Goal: Task Accomplishment & Management: Manage account settings

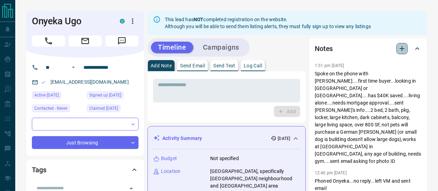
click at [402, 47] on icon "button" at bounding box center [402, 48] width 5 height 5
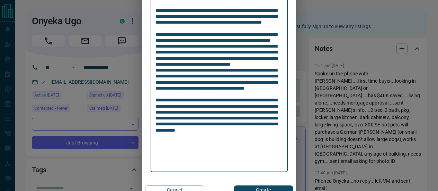
scroll to position [120, 0]
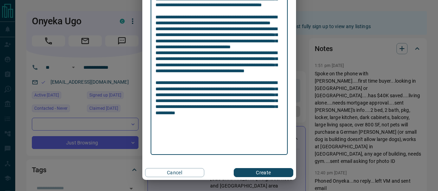
type textarea "**********"
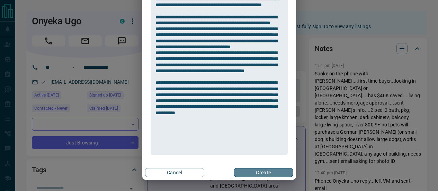
click at [247, 172] on button "Create" at bounding box center [263, 172] width 59 height 9
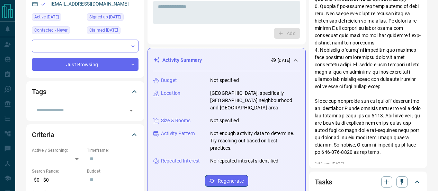
scroll to position [77, 0]
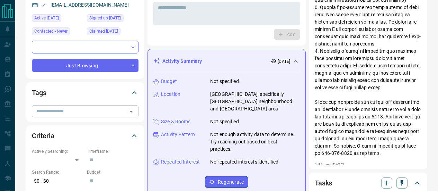
click at [131, 110] on icon "Open" at bounding box center [131, 111] width 8 height 8
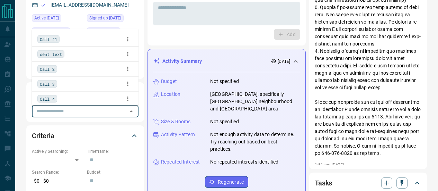
click at [55, 36] on span "Call #1" at bounding box center [48, 39] width 17 height 7
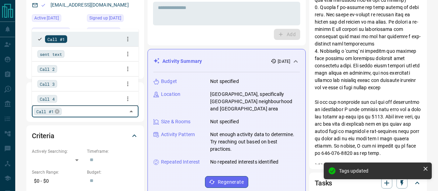
click at [59, 53] on span "sent text" at bounding box center [51, 54] width 22 height 7
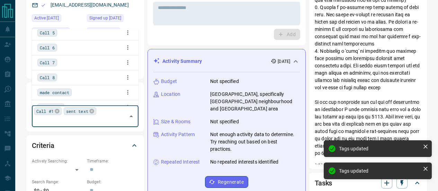
scroll to position [83, 0]
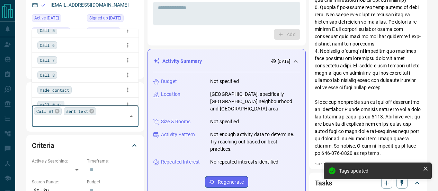
click at [65, 89] on span "made contact" at bounding box center [54, 90] width 29 height 7
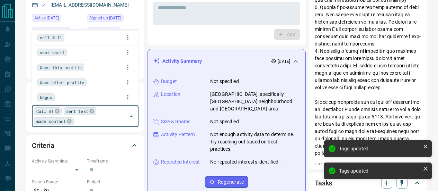
scroll to position [151, 0]
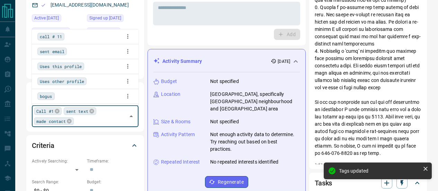
click at [59, 52] on span "sent email" at bounding box center [52, 51] width 25 height 7
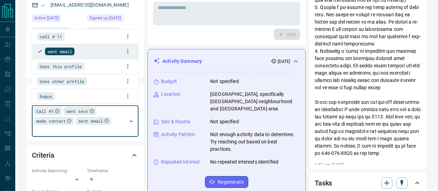
click at [143, 73] on div "**********" at bounding box center [85, 30] width 118 height 98
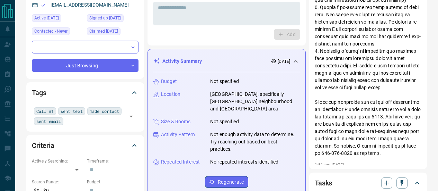
click at [297, 60] on icon at bounding box center [296, 61] width 8 height 8
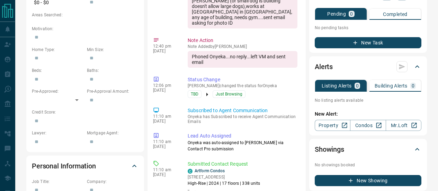
scroll to position [264, 0]
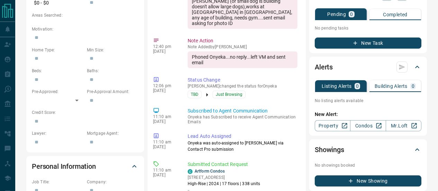
click at [366, 42] on button "New Task" at bounding box center [368, 42] width 107 height 11
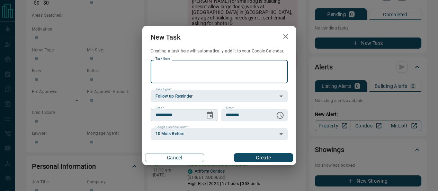
click at [208, 115] on icon "Choose date, selected date is Oct 15, 2025" at bounding box center [210, 115] width 8 height 8
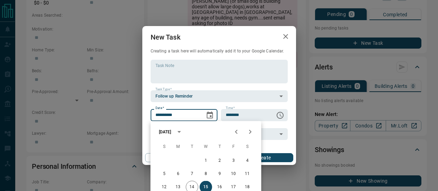
click at [183, 130] on icon "calendar view is open, switch to year view" at bounding box center [179, 132] width 8 height 8
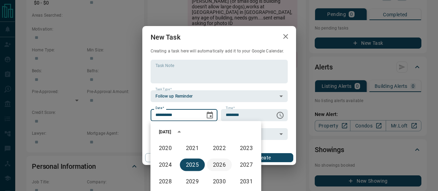
click at [219, 164] on button "2026" at bounding box center [219, 164] width 25 height 12
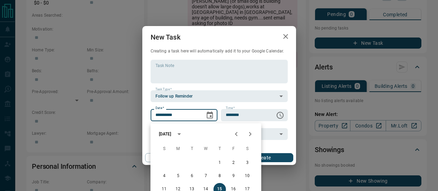
scroll to position [266, 0]
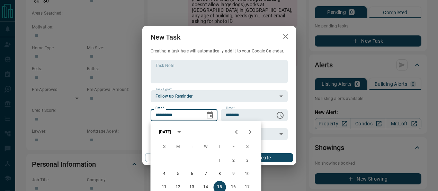
click at [236, 130] on icon "Previous month" at bounding box center [236, 132] width 2 height 4
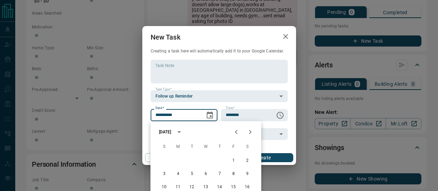
click at [194, 114] on input "**********" at bounding box center [176, 115] width 50 height 12
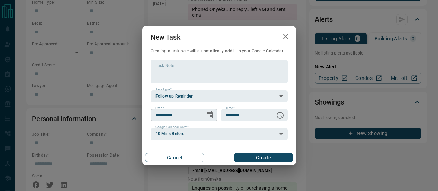
scroll to position [313, 0]
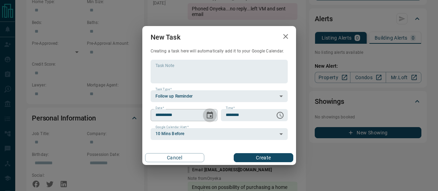
click at [209, 115] on icon "Choose date, selected date is Oct 15, 2026" at bounding box center [210, 115] width 8 height 8
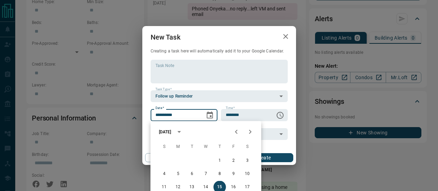
click at [181, 131] on icon "calendar view is open, switch to year view" at bounding box center [178, 132] width 3 height 2
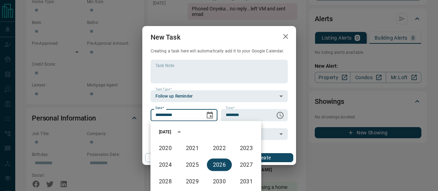
click at [216, 130] on div "[DATE]" at bounding box center [206, 131] width 111 height 10
click at [219, 164] on button "2026" at bounding box center [219, 164] width 25 height 12
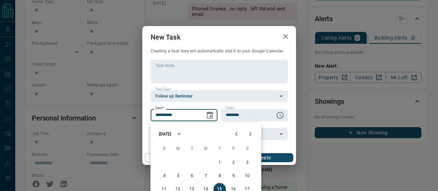
scroll to position [315, 0]
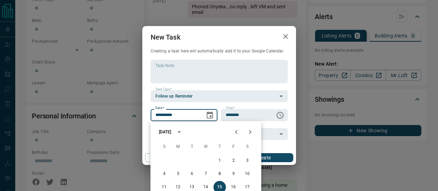
click at [236, 130] on icon "Previous month" at bounding box center [236, 132] width 2 height 4
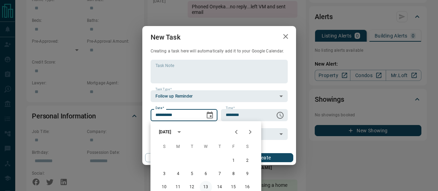
click at [205, 184] on button "13" at bounding box center [206, 187] width 12 height 12
type input "**********"
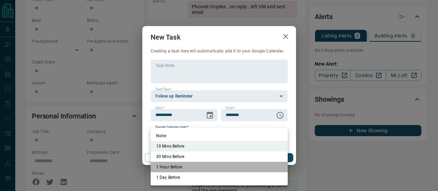
click at [174, 165] on li "1 Hour Before" at bounding box center [219, 166] width 137 height 10
type input "**"
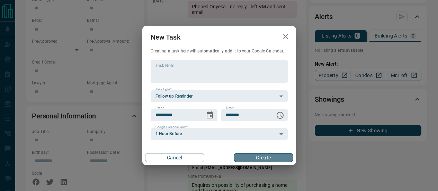
click at [275, 156] on button "Create" at bounding box center [263, 157] width 59 height 9
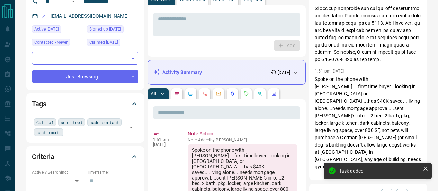
scroll to position [0, 0]
